Goal: Transaction & Acquisition: Purchase product/service

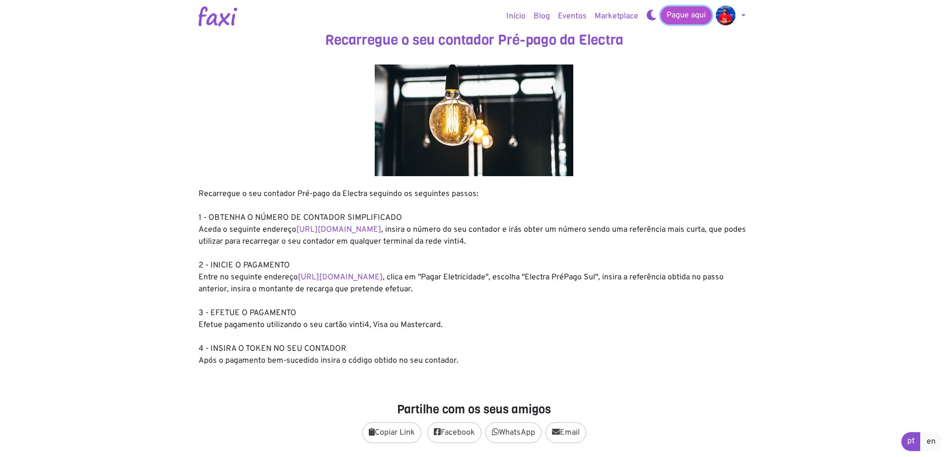
click at [678, 13] on link "Pague aqui" at bounding box center [686, 15] width 51 height 18
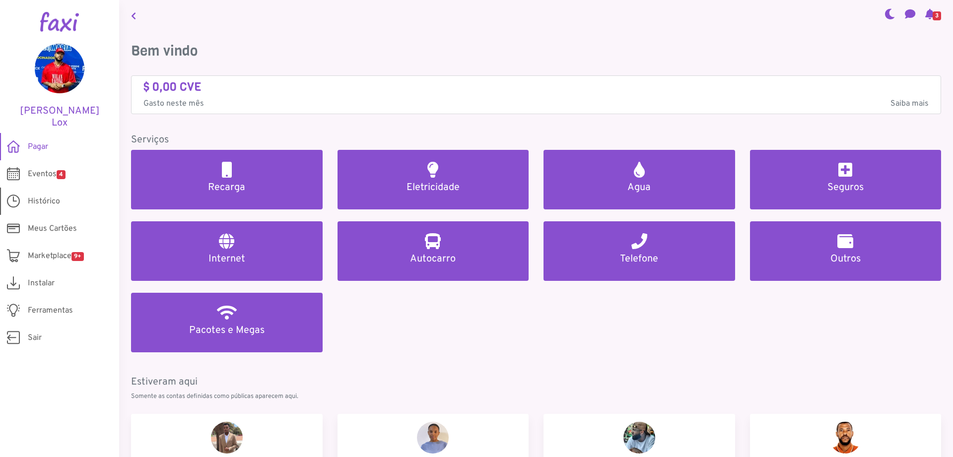
click at [31, 196] on span "Histórico" at bounding box center [44, 202] width 32 height 12
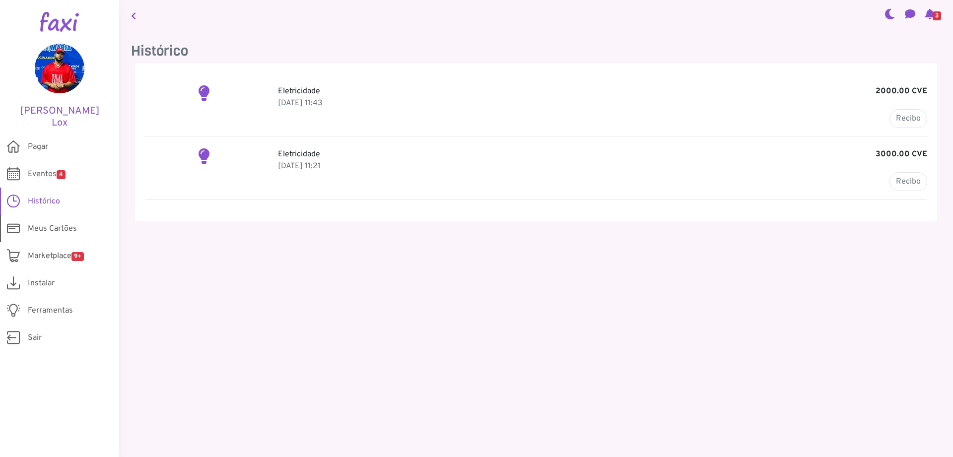
click at [45, 223] on span "Meus Cartões" at bounding box center [52, 229] width 49 height 12
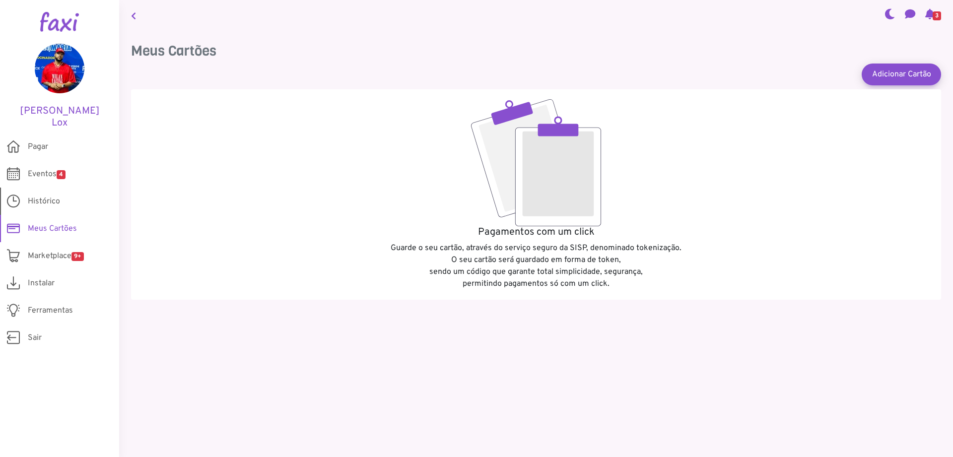
click at [47, 196] on span "Histórico" at bounding box center [44, 202] width 32 height 12
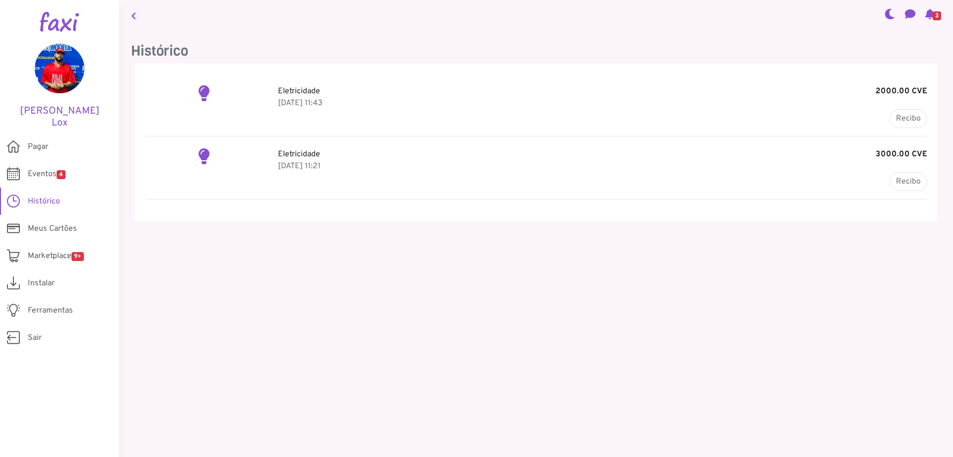
click at [299, 86] on p "Eletricidade 2000.00 CVE" at bounding box center [602, 91] width 649 height 12
click at [902, 114] on link "Recibo" at bounding box center [909, 118] width 38 height 19
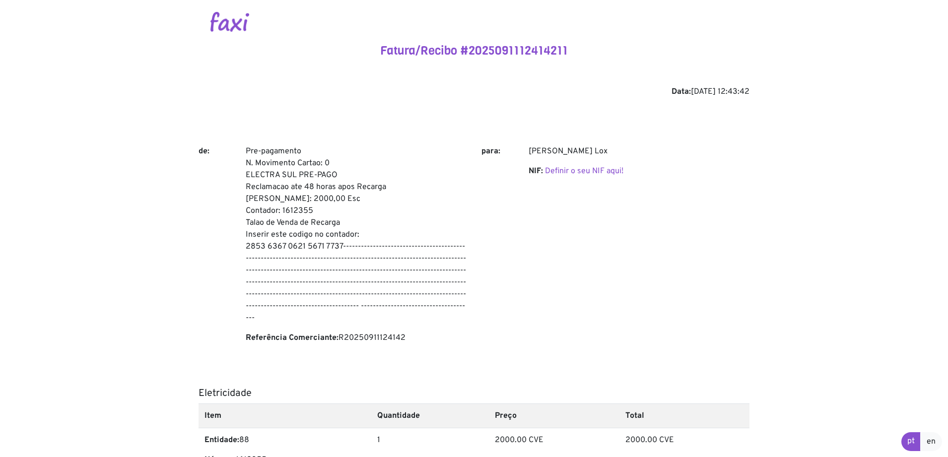
click at [226, 29] on img at bounding box center [229, 22] width 39 height 20
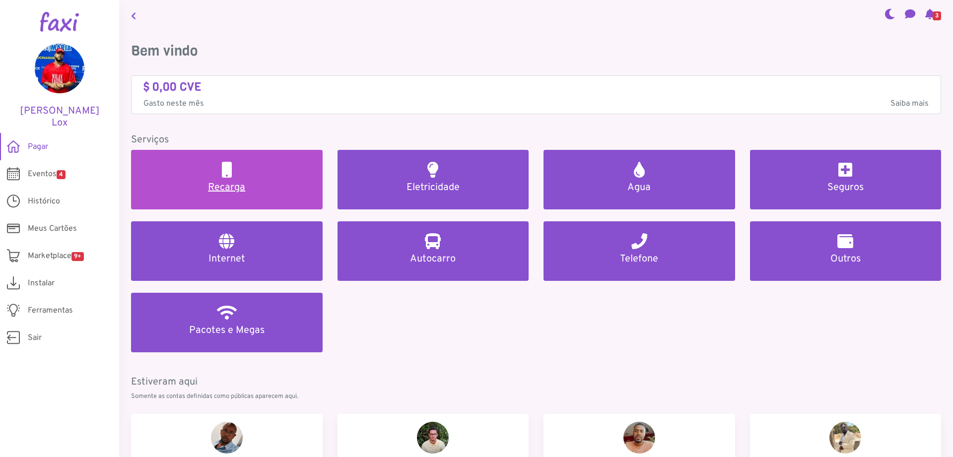
click at [240, 191] on h5 "Recarga" at bounding box center [227, 188] width 168 height 12
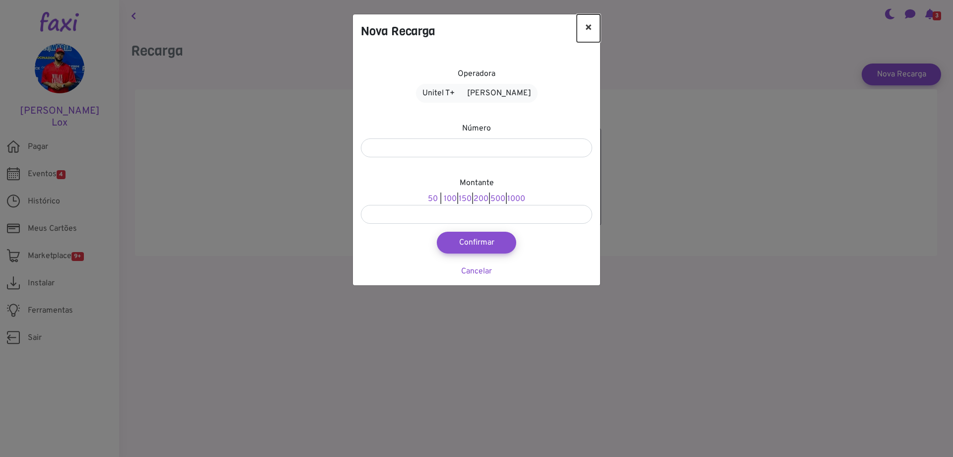
click at [589, 24] on button "×" at bounding box center [588, 28] width 23 height 28
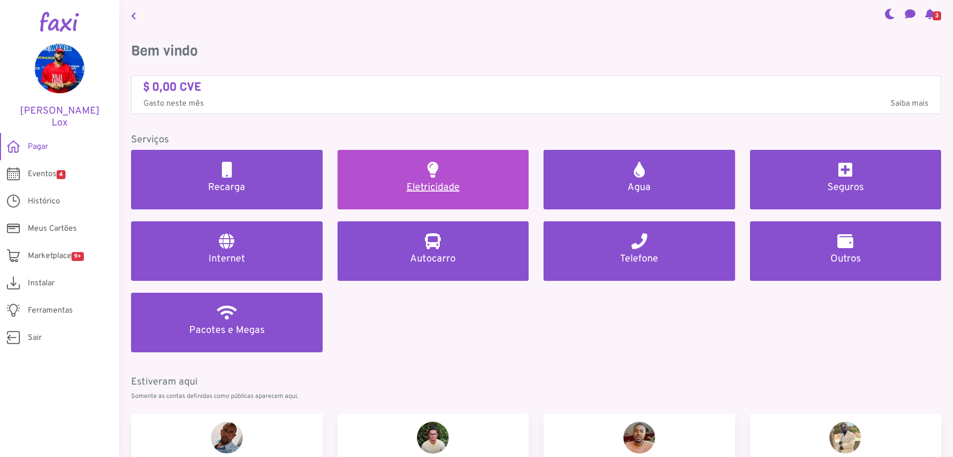
click at [440, 179] on link "Eletricidade" at bounding box center [434, 180] width 192 height 60
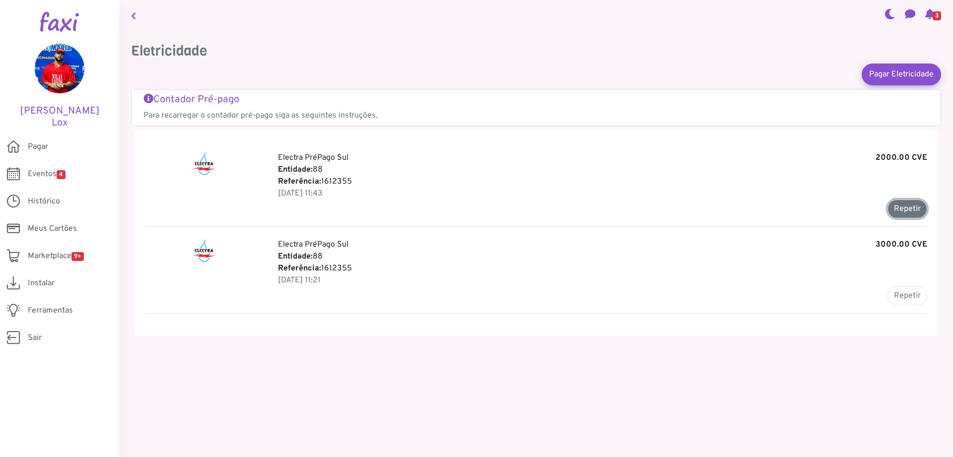
click at [912, 205] on button "Repetir" at bounding box center [908, 209] width 40 height 19
type input "*******"
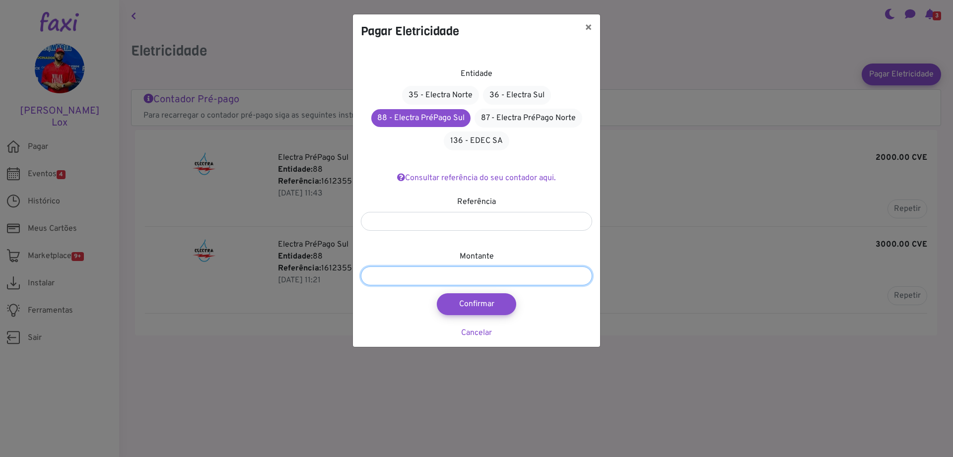
click at [373, 274] on input "*******" at bounding box center [476, 276] width 231 height 19
type input "*******"
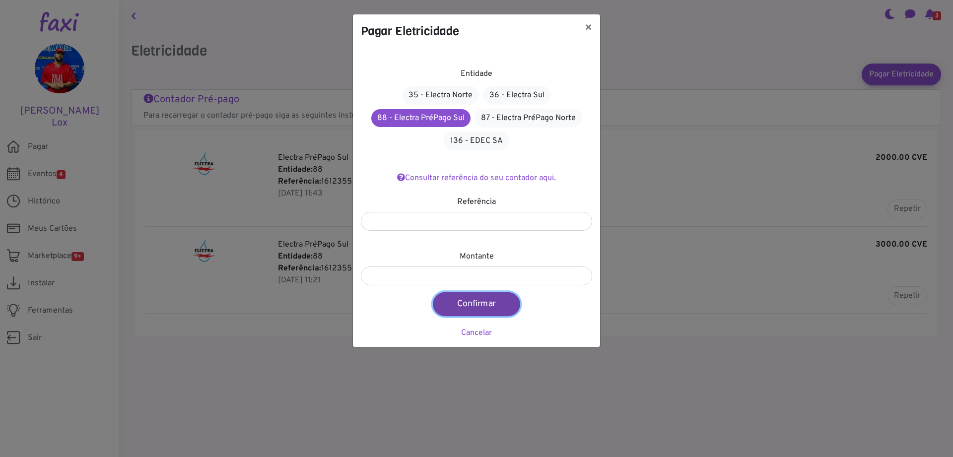
click at [470, 306] on button "Confirmar" at bounding box center [476, 304] width 87 height 24
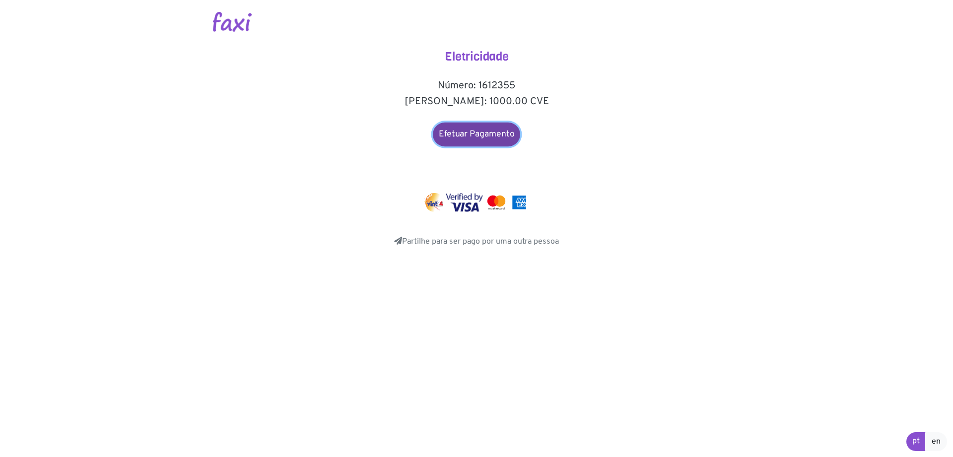
click at [481, 130] on link "Efetuar Pagamento" at bounding box center [476, 135] width 87 height 24
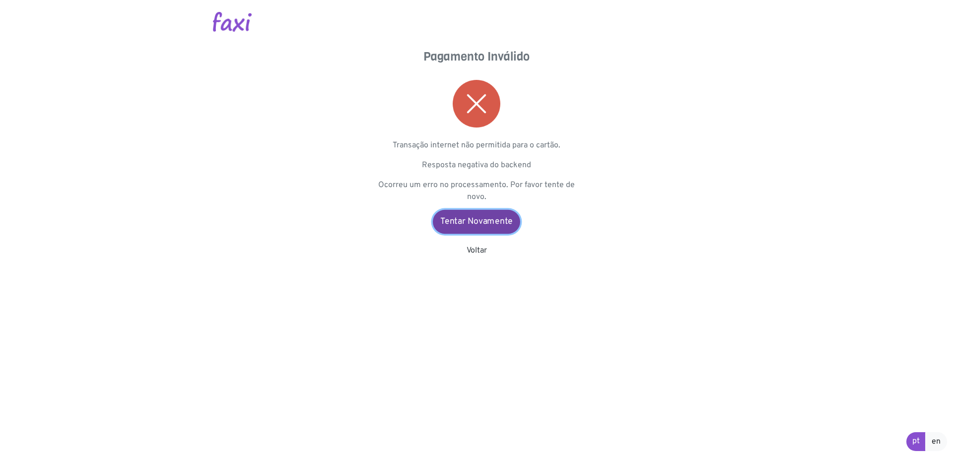
click at [481, 221] on link "Tentar Novamente" at bounding box center [476, 222] width 87 height 24
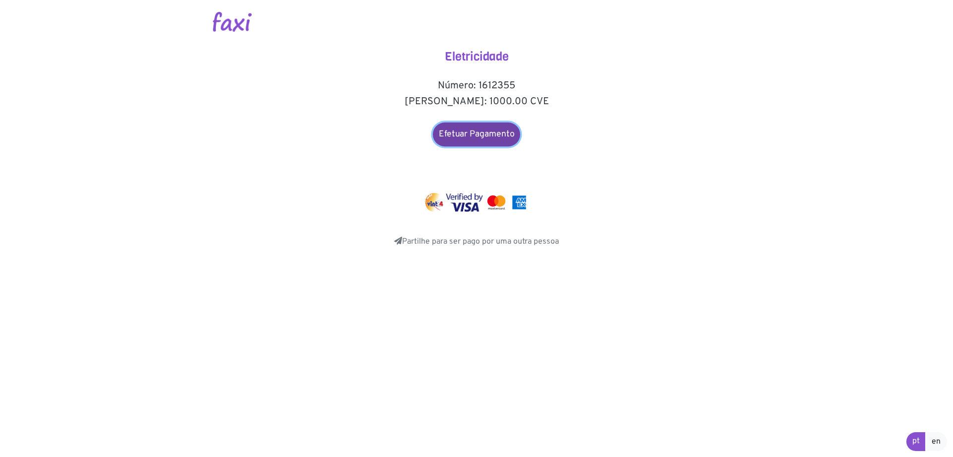
click at [481, 137] on link "Efetuar Pagamento" at bounding box center [476, 135] width 87 height 24
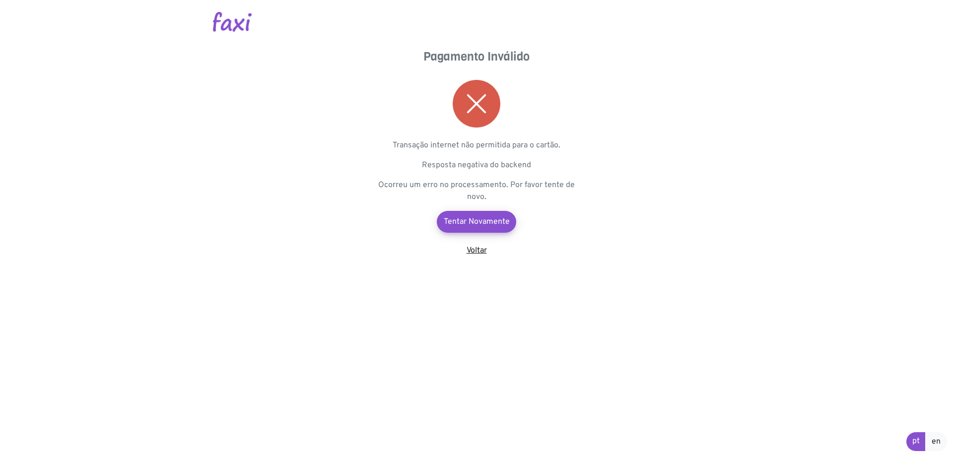
click at [475, 247] on link "Voltar" at bounding box center [477, 251] width 20 height 10
